Goal: Information Seeking & Learning: Learn about a topic

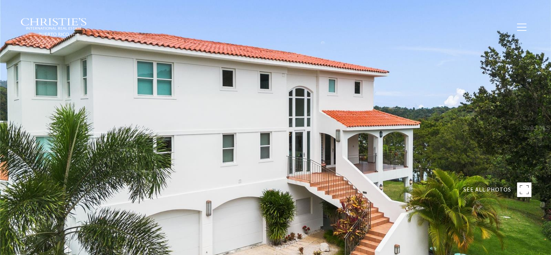
click at [344, 106] on div at bounding box center [275, 127] width 551 height 255
click at [406, 105] on div at bounding box center [275, 127] width 551 height 255
click at [517, 192] on rect at bounding box center [524, 189] width 14 height 14
click at [333, 151] on div at bounding box center [275, 127] width 551 height 255
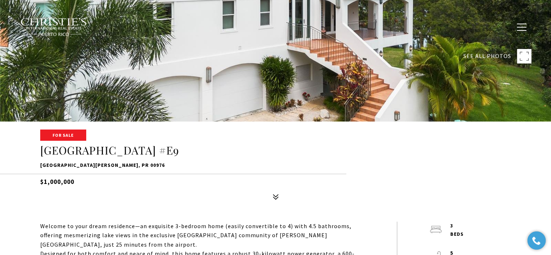
scroll to position [145, 0]
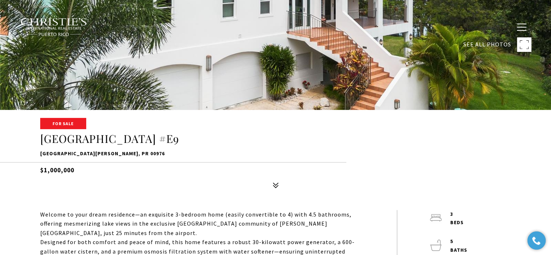
type input "**********"
type input "********"
type input "***"
type input "**********"
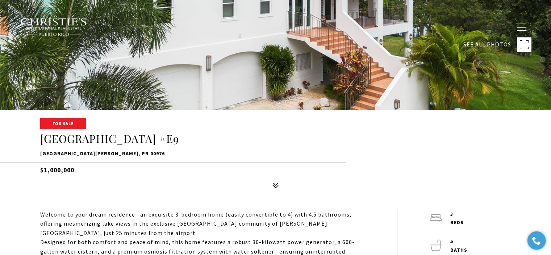
type input "**"
type input "**********"
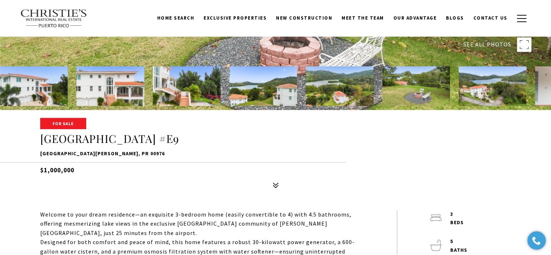
click at [350, 128] on div at bounding box center [275, 120] width 551 height 20
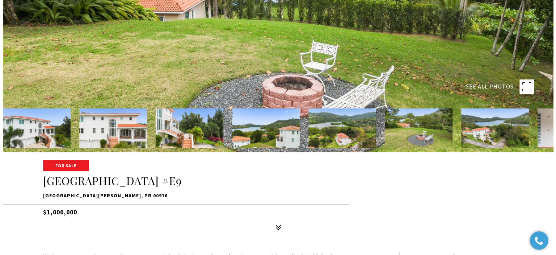
scroll to position [36, 0]
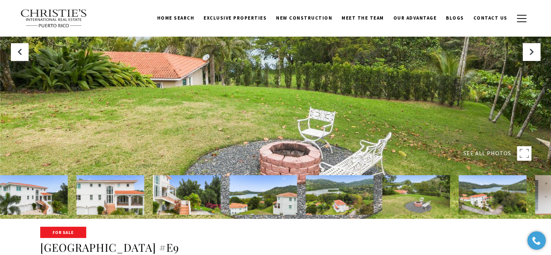
click at [351, 119] on div at bounding box center [275, 91] width 551 height 255
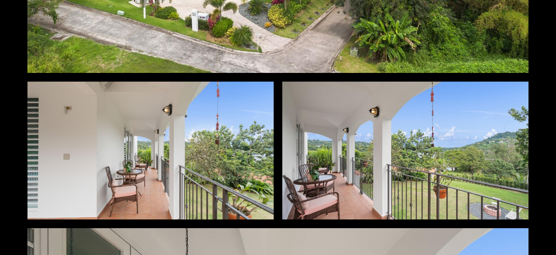
scroll to position [1014, 0]
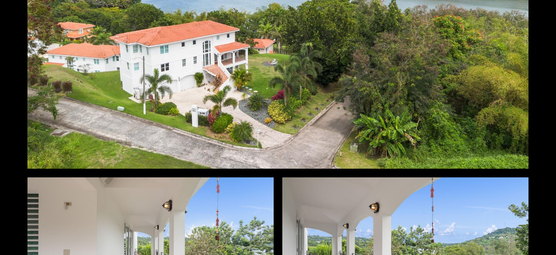
click at [324, 80] on div at bounding box center [278, 28] width 501 height 281
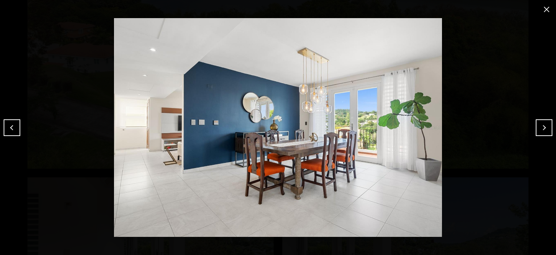
click at [550, 128] on button "Next" at bounding box center [544, 127] width 17 height 17
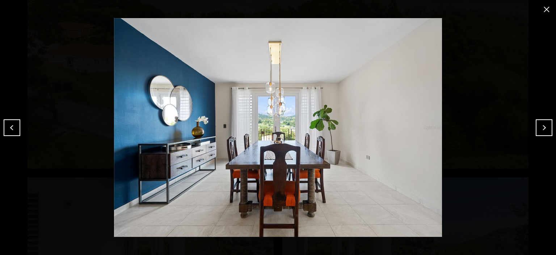
click at [550, 128] on button "Next" at bounding box center [544, 127] width 17 height 17
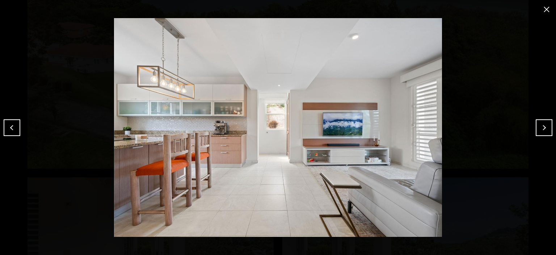
click at [13, 130] on button "Previous" at bounding box center [12, 127] width 17 height 17
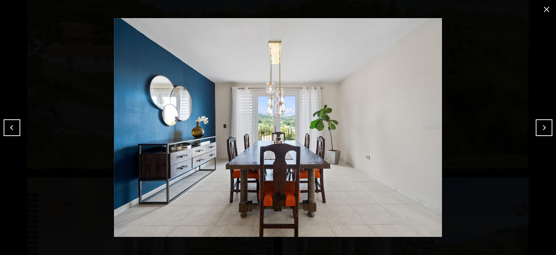
click at [13, 130] on button "Previous" at bounding box center [12, 127] width 17 height 17
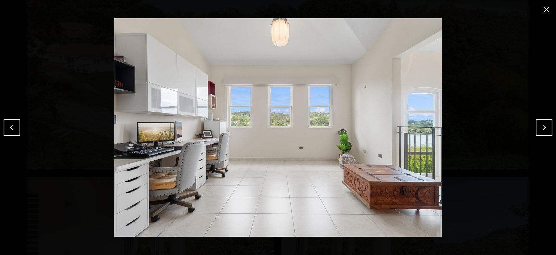
click at [355, 147] on img at bounding box center [278, 127] width 520 height 218
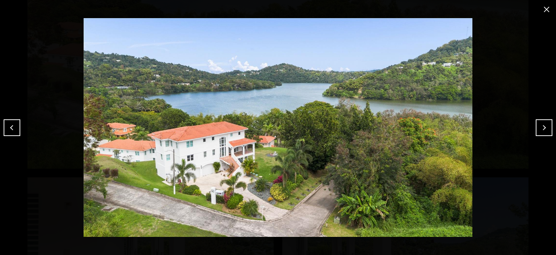
click at [548, 8] on button "close modal" at bounding box center [547, 10] width 12 height 12
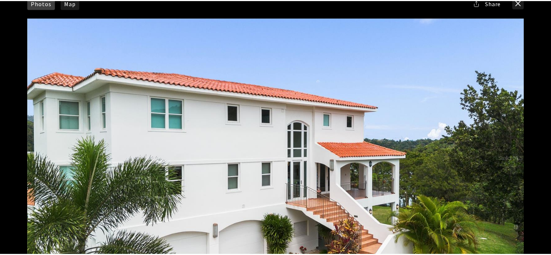
scroll to position [0, 0]
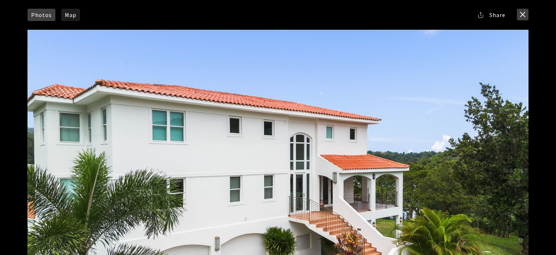
click at [518, 14] on button "close modal" at bounding box center [523, 15] width 12 height 12
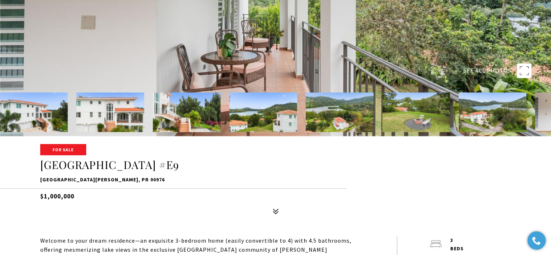
scroll to position [217, 0]
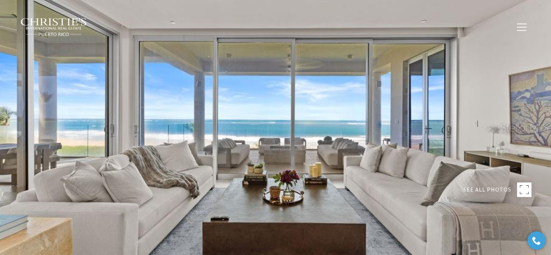
click at [406, 86] on div at bounding box center [275, 127] width 551 height 255
click at [337, 84] on div at bounding box center [275, 127] width 551 height 255
click at [362, 140] on div at bounding box center [275, 127] width 551 height 255
click at [326, 110] on div at bounding box center [275, 127] width 551 height 255
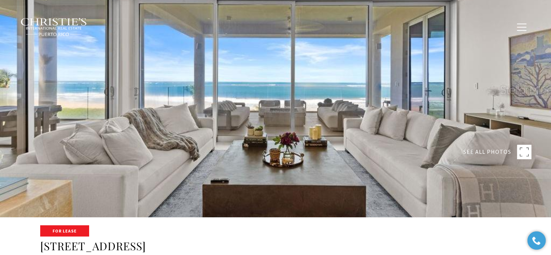
scroll to position [72, 0]
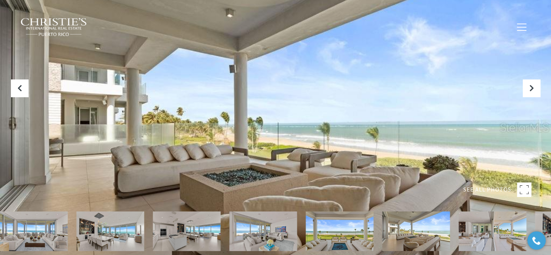
click at [296, 166] on div at bounding box center [275, 127] width 551 height 255
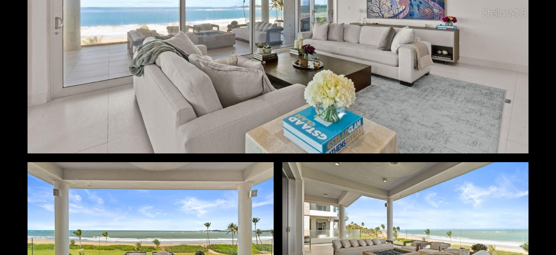
scroll to position [580, 0]
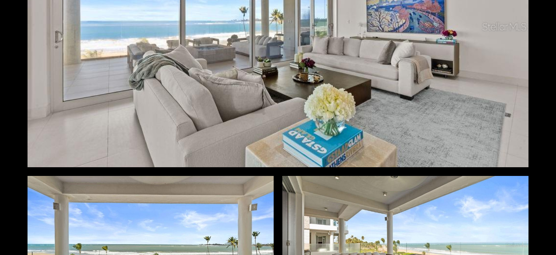
click at [343, 68] on div at bounding box center [278, 26] width 501 height 281
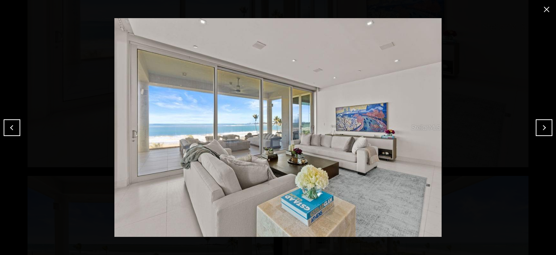
click at [549, 128] on button "Next" at bounding box center [544, 127] width 17 height 17
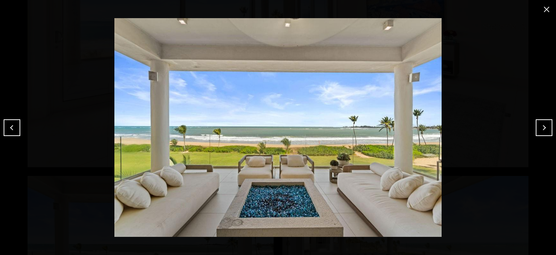
click at [549, 128] on button "Next" at bounding box center [544, 127] width 17 height 17
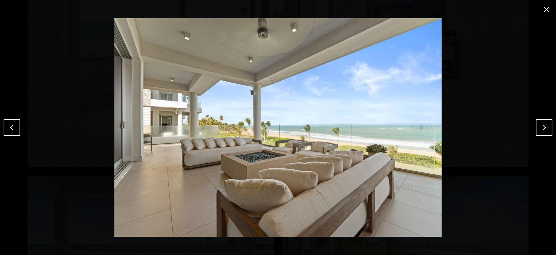
click at [539, 126] on button "Next" at bounding box center [544, 127] width 17 height 17
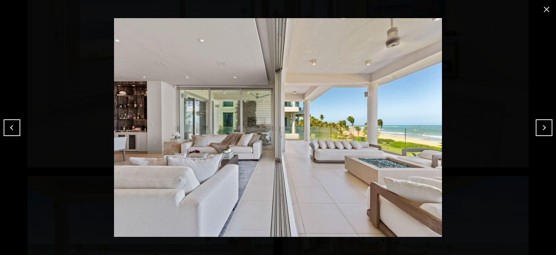
click at [543, 124] on button "Next" at bounding box center [544, 127] width 17 height 17
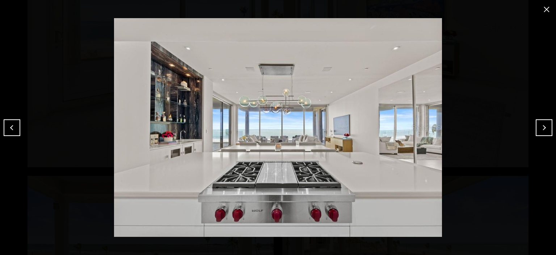
click at [543, 126] on button "Next" at bounding box center [544, 127] width 17 height 17
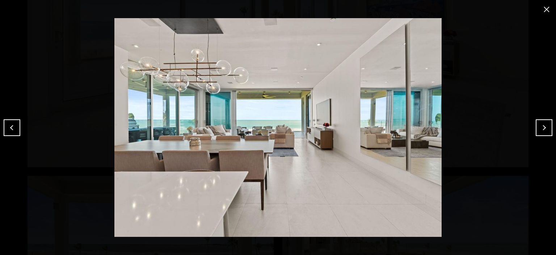
click at [543, 126] on button "Next" at bounding box center [544, 127] width 17 height 17
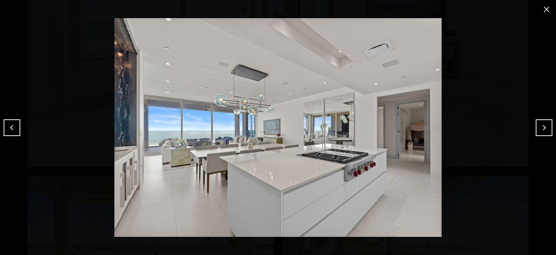
click at [543, 126] on button "Next" at bounding box center [544, 127] width 17 height 17
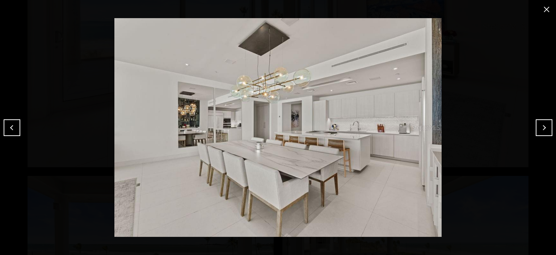
click at [543, 128] on button "Next" at bounding box center [544, 127] width 17 height 17
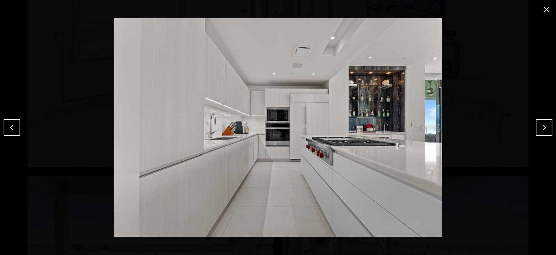
click at [544, 127] on button "Next" at bounding box center [544, 127] width 17 height 17
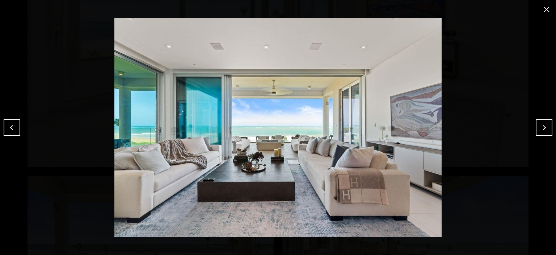
click at [544, 127] on button "Next" at bounding box center [544, 127] width 17 height 17
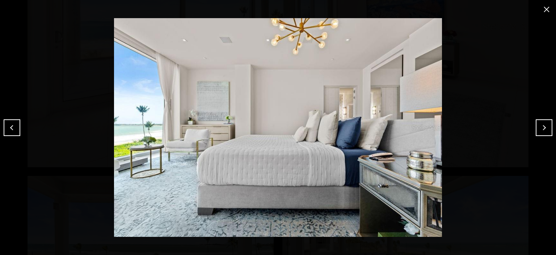
click at [547, 127] on button "Next" at bounding box center [544, 127] width 17 height 17
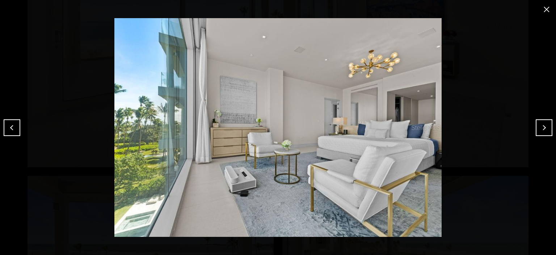
click at [547, 127] on button "Next" at bounding box center [544, 127] width 17 height 17
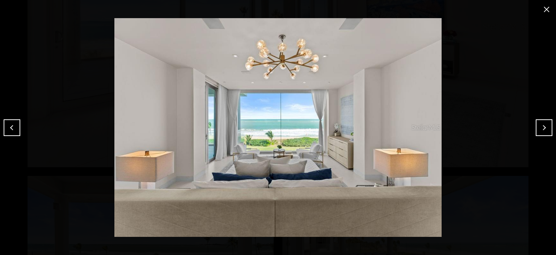
click at [547, 127] on button "Next" at bounding box center [544, 127] width 17 height 17
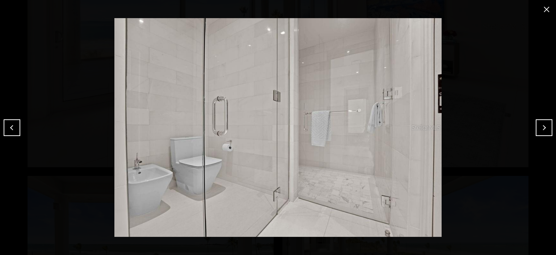
click at [542, 134] on button "Next" at bounding box center [544, 127] width 17 height 17
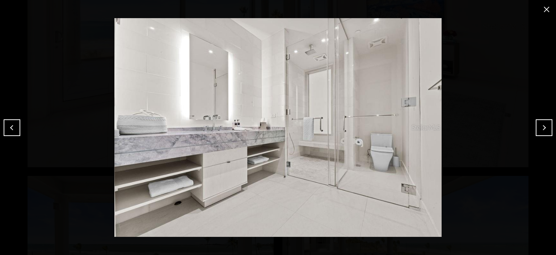
click at [542, 129] on button "Next" at bounding box center [544, 127] width 17 height 17
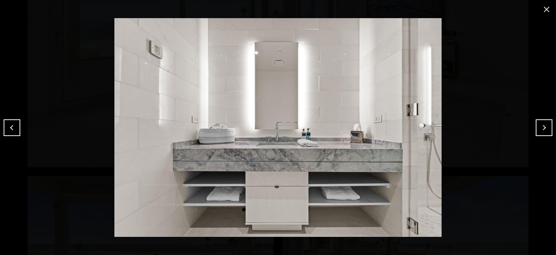
click at [542, 129] on button "Next" at bounding box center [544, 127] width 17 height 17
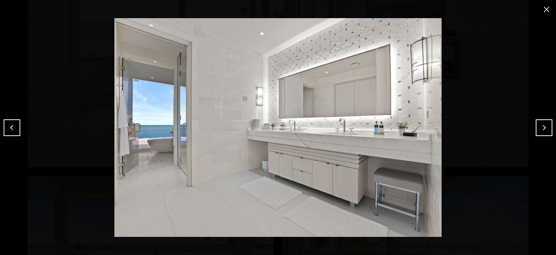
click at [540, 118] on div at bounding box center [278, 127] width 556 height 255
click at [542, 125] on button "Next" at bounding box center [544, 127] width 17 height 17
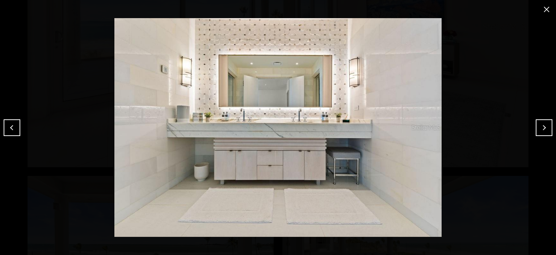
click at [542, 123] on button "Next" at bounding box center [544, 127] width 17 height 17
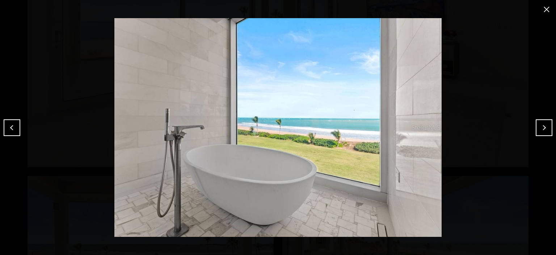
click at [543, 126] on button "Next" at bounding box center [544, 127] width 17 height 17
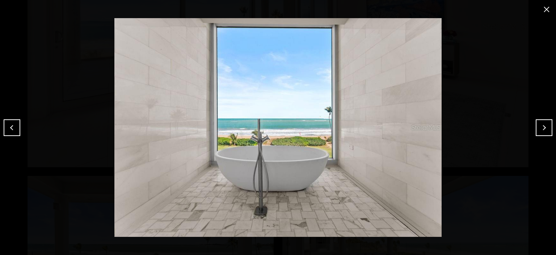
click at [14, 130] on button "Previous" at bounding box center [12, 127] width 17 height 17
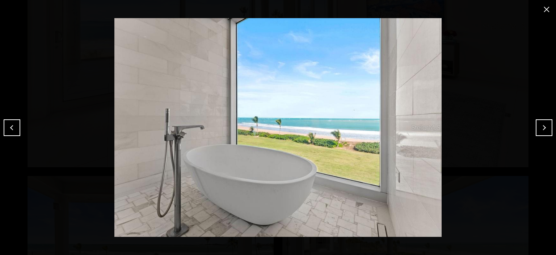
click at [545, 126] on button "Next" at bounding box center [544, 127] width 17 height 17
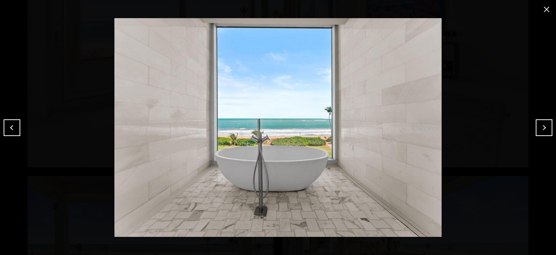
click at [545, 127] on button "Next" at bounding box center [544, 127] width 17 height 17
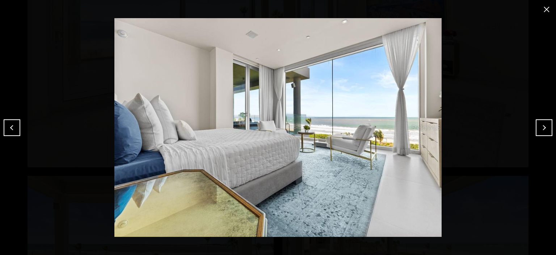
click at [545, 127] on button "Next" at bounding box center [544, 127] width 17 height 17
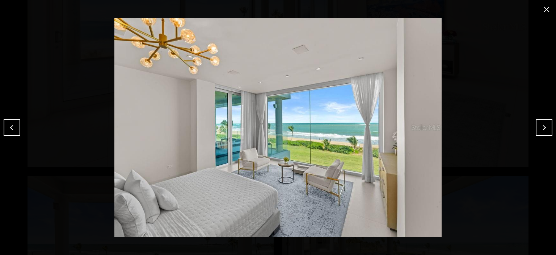
click at [549, 128] on button "Next" at bounding box center [544, 127] width 17 height 17
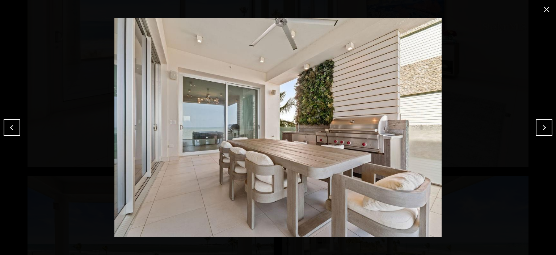
click at [549, 128] on button "Next" at bounding box center [544, 127] width 17 height 17
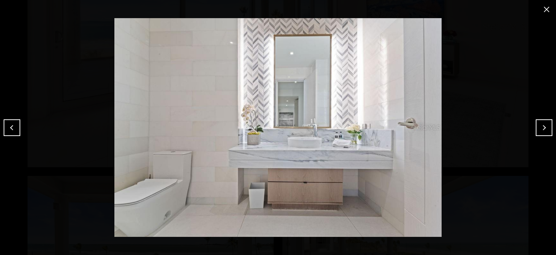
click at [549, 128] on button "Next" at bounding box center [544, 127] width 17 height 17
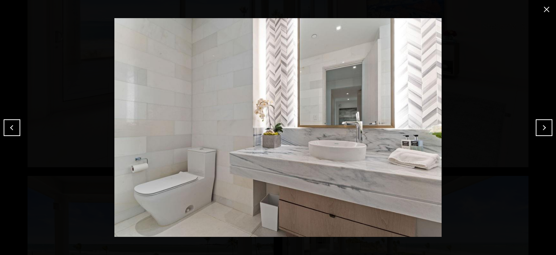
click at [549, 128] on button "Next" at bounding box center [544, 127] width 17 height 17
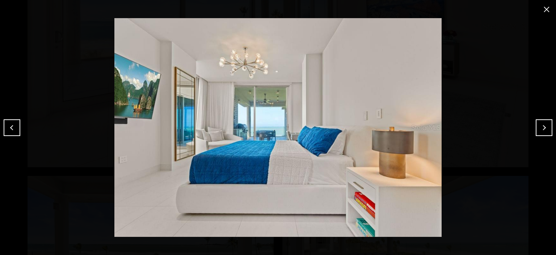
click at [549, 129] on button "Next" at bounding box center [544, 127] width 17 height 17
click at [549, 128] on button "Next" at bounding box center [544, 127] width 17 height 17
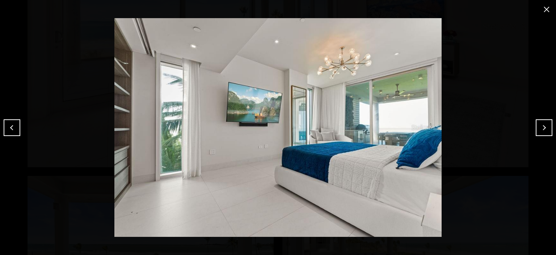
click at [549, 128] on button "Next" at bounding box center [544, 127] width 17 height 17
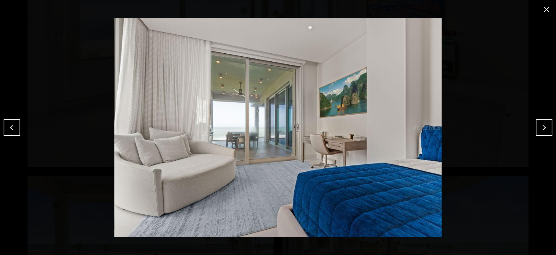
click at [549, 128] on button "Next" at bounding box center [544, 127] width 17 height 17
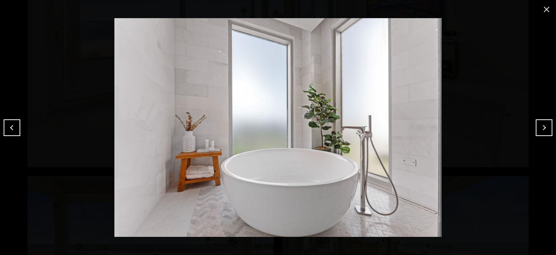
click at [11, 130] on button "Previous" at bounding box center [12, 127] width 17 height 17
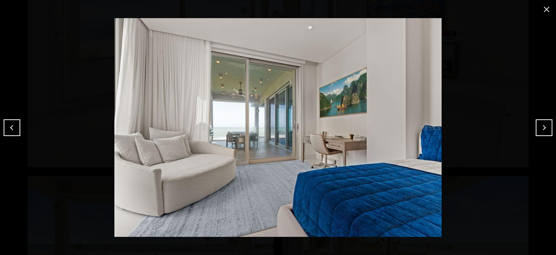
click at [11, 130] on button "Previous" at bounding box center [12, 127] width 17 height 17
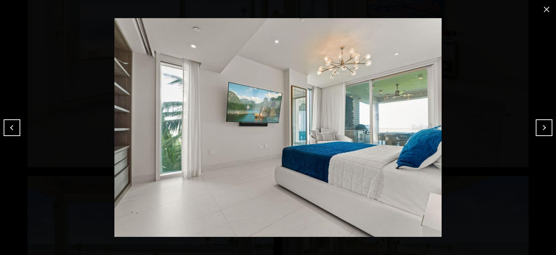
click at [11, 130] on button "Previous" at bounding box center [12, 127] width 17 height 17
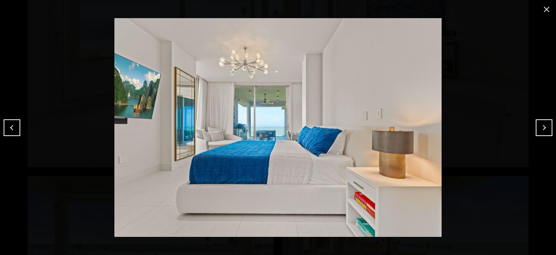
click at [11, 130] on button "Previous" at bounding box center [12, 127] width 17 height 17
click at [544, 129] on button "Next" at bounding box center [544, 127] width 17 height 17
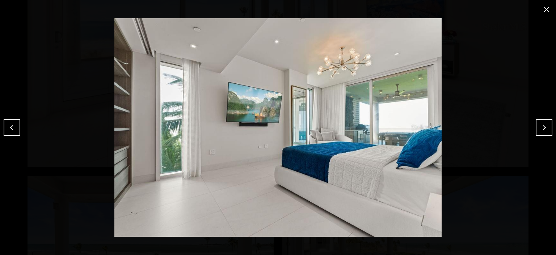
click at [548, 127] on button "Next" at bounding box center [544, 127] width 17 height 17
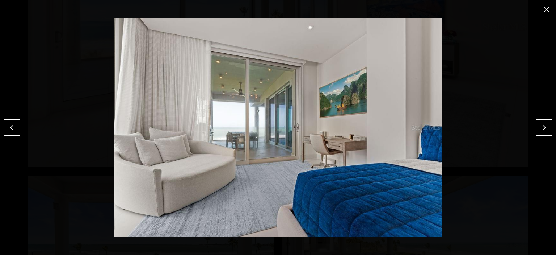
click at [548, 127] on button "Next" at bounding box center [544, 127] width 17 height 17
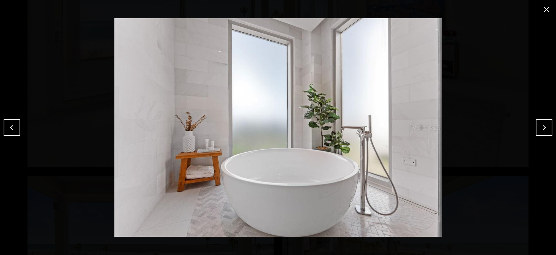
click at [548, 127] on button "Next" at bounding box center [544, 127] width 17 height 17
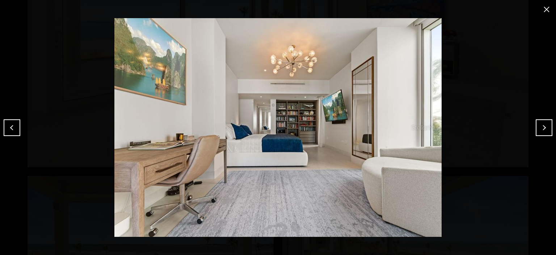
click at [548, 127] on button "Next" at bounding box center [544, 127] width 17 height 17
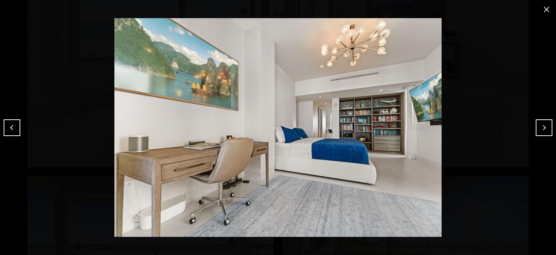
click at [551, 125] on div at bounding box center [278, 127] width 556 height 255
click at [551, 126] on button "Next" at bounding box center [544, 127] width 17 height 17
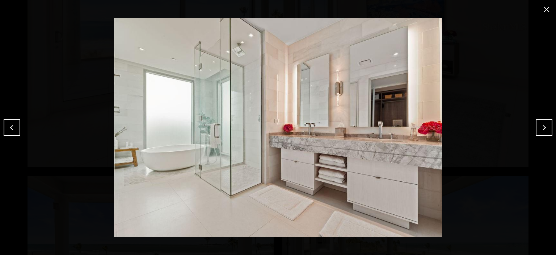
click at [549, 127] on button "Next" at bounding box center [544, 127] width 17 height 17
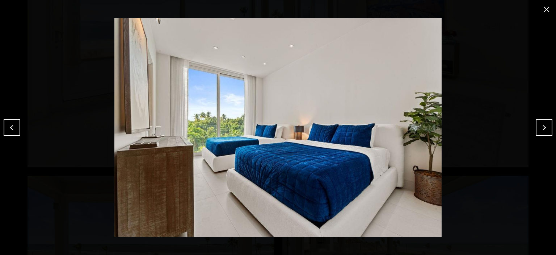
click at [8, 130] on button "Previous" at bounding box center [12, 127] width 17 height 17
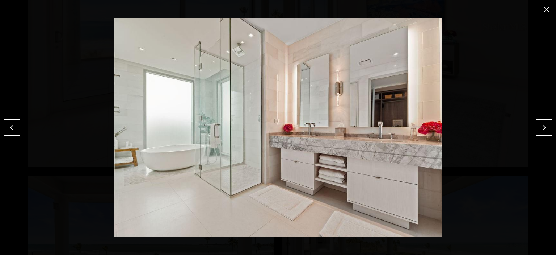
click at [8, 130] on button "Previous" at bounding box center [12, 127] width 17 height 17
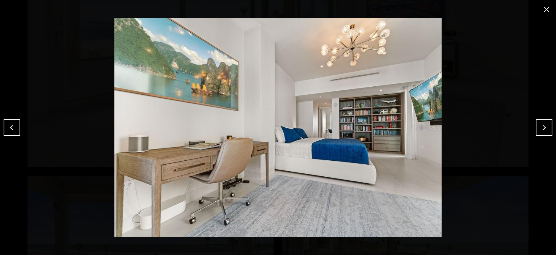
click at [8, 130] on button "Previous" at bounding box center [12, 127] width 17 height 17
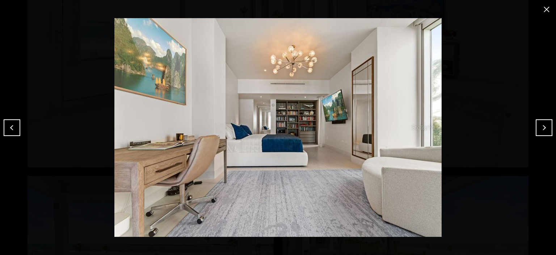
click at [548, 132] on button "Next" at bounding box center [544, 127] width 17 height 17
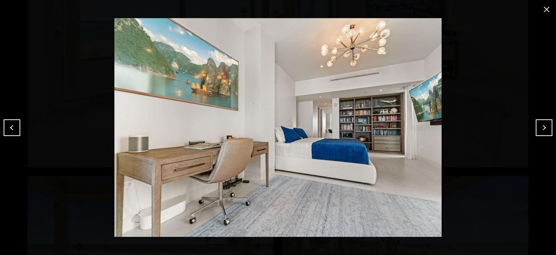
click at [548, 128] on button "Next" at bounding box center [544, 127] width 17 height 17
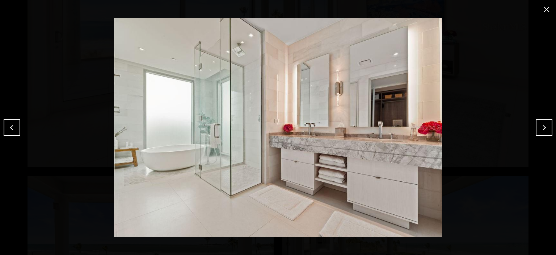
click at [548, 128] on button "Next" at bounding box center [544, 127] width 17 height 17
